Goal: Information Seeking & Learning: Learn about a topic

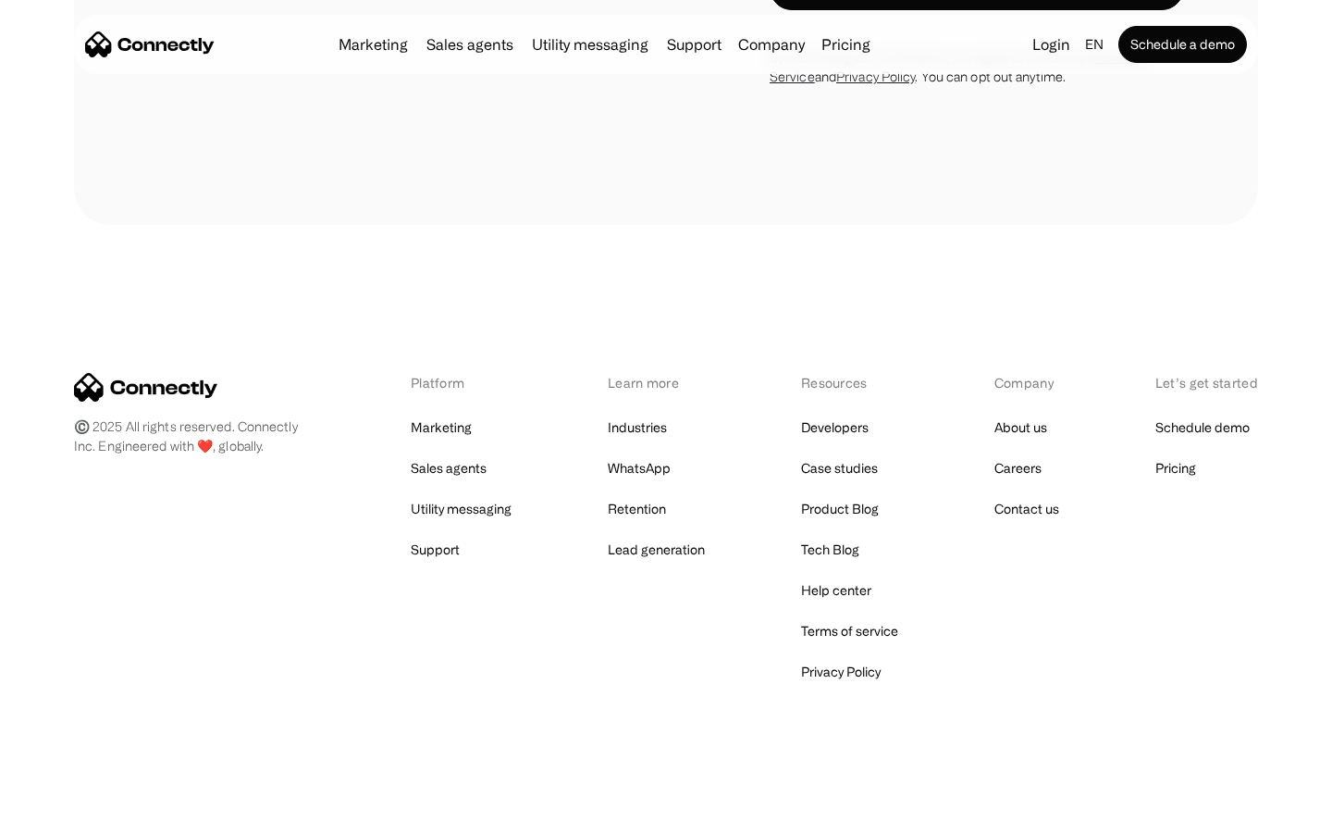
scroll to position [747, 0]
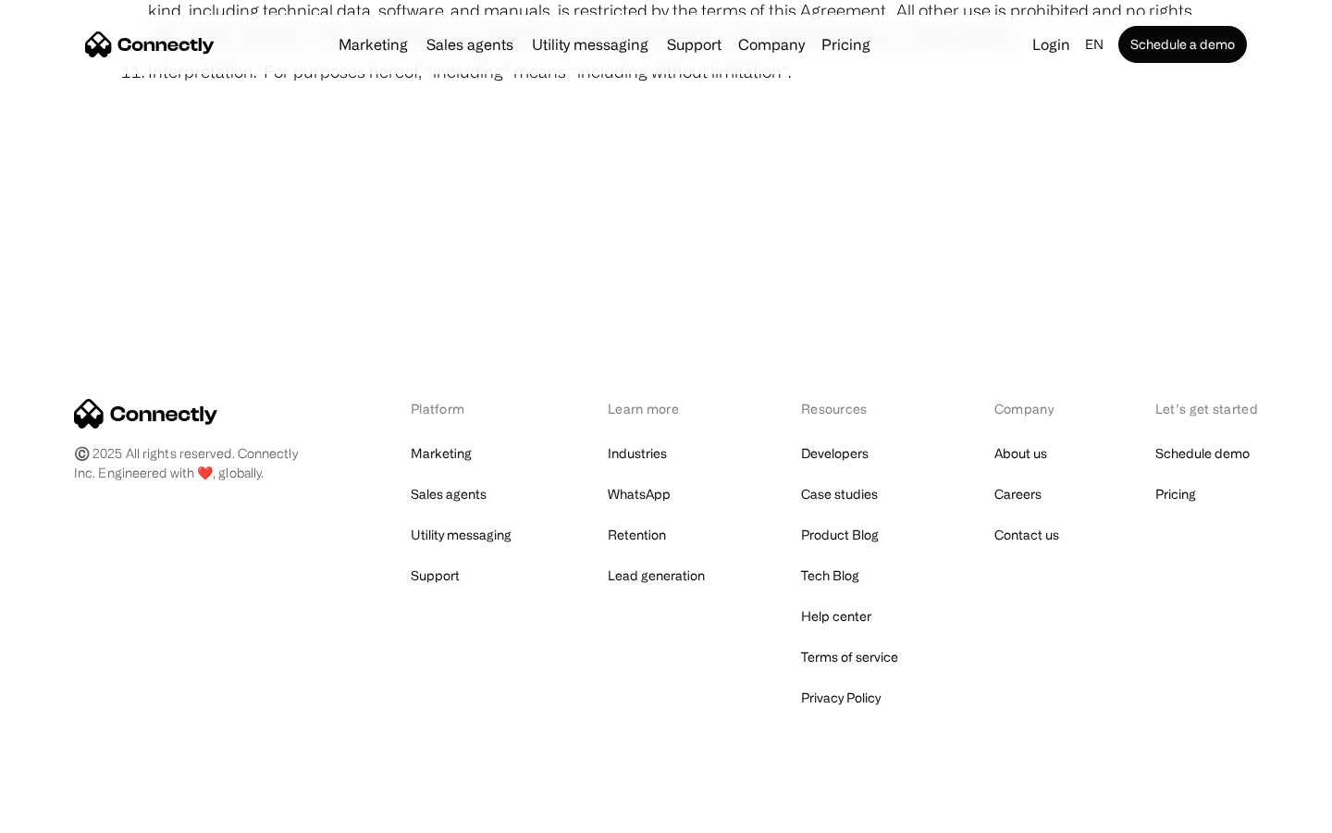
scroll to position [6798, 0]
